Goal: Transaction & Acquisition: Purchase product/service

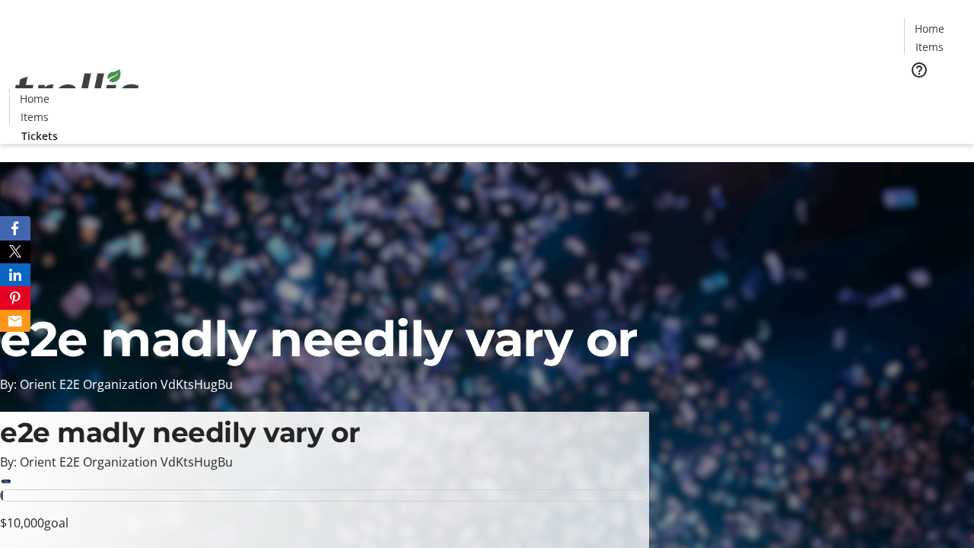
click at [916, 88] on span "Tickets" at bounding box center [934, 96] width 37 height 16
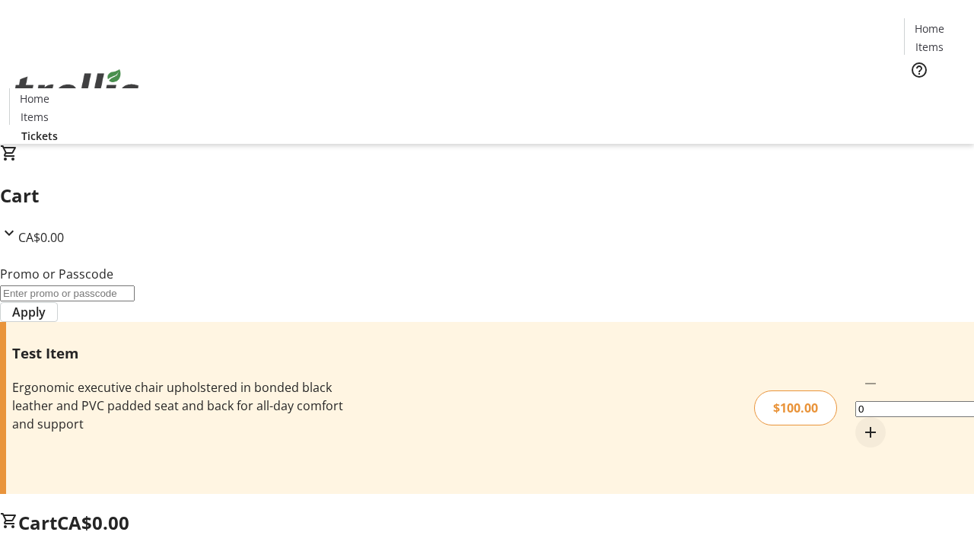
click at [862, 423] on mat-icon "Increment by one" at bounding box center [871, 432] width 18 height 18
type input "1"
type input "FLAT"
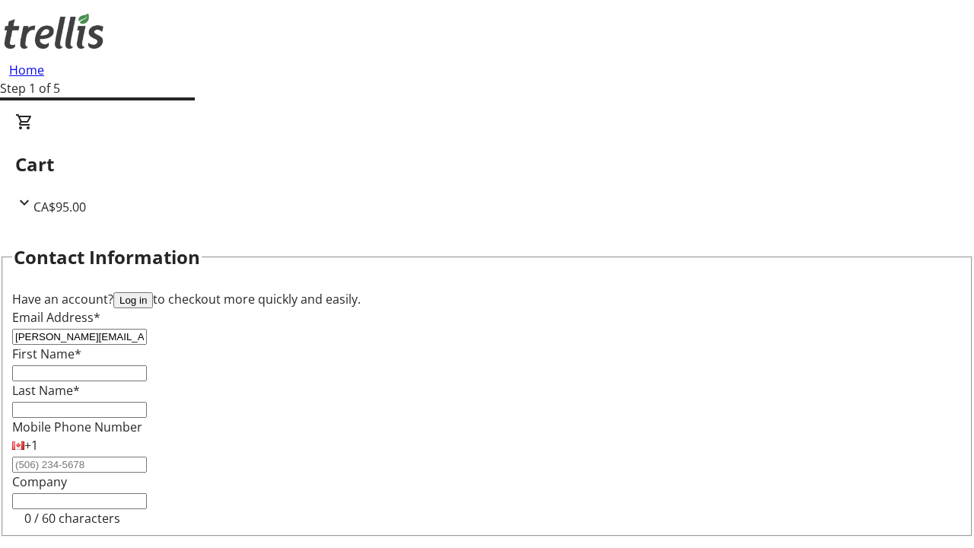
type input "[PERSON_NAME][EMAIL_ADDRESS][DOMAIN_NAME]"
type input "[PERSON_NAME]"
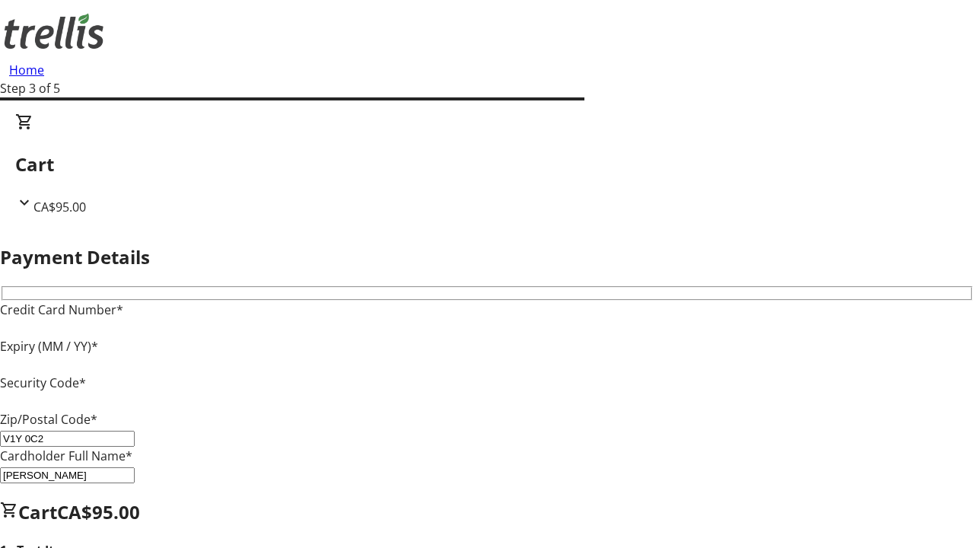
type input "V1Y 0C2"
